Goal: Information Seeking & Learning: Learn about a topic

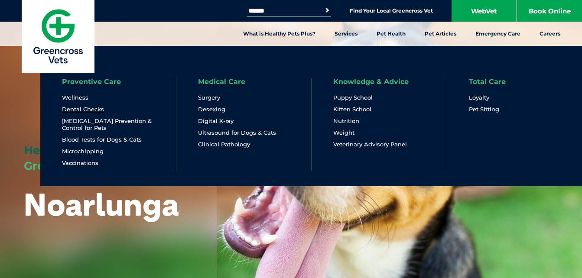
click at [86, 110] on link "Dental Checks" at bounding box center [83, 109] width 42 height 7
